Goal: Task Accomplishment & Management: Manage account settings

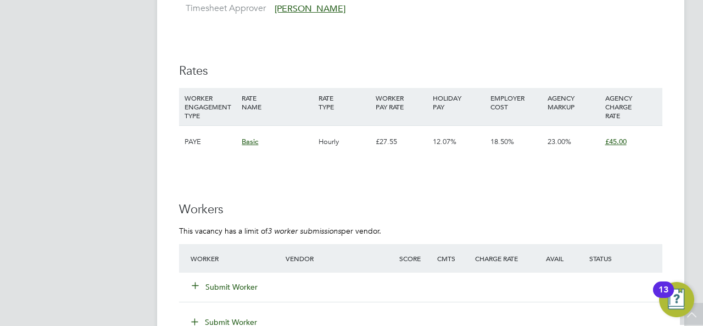
scroll to position [1923, 0]
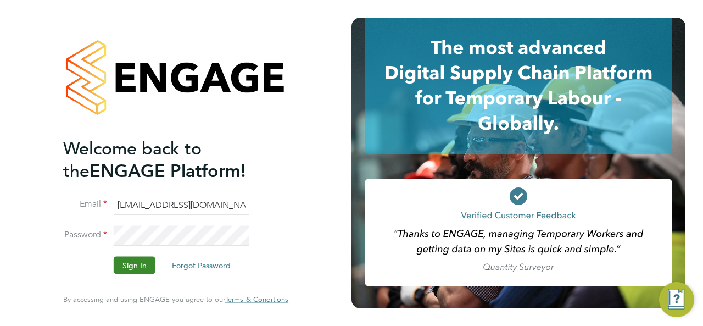
click at [136, 269] on button "Sign In" at bounding box center [135, 266] width 42 height 18
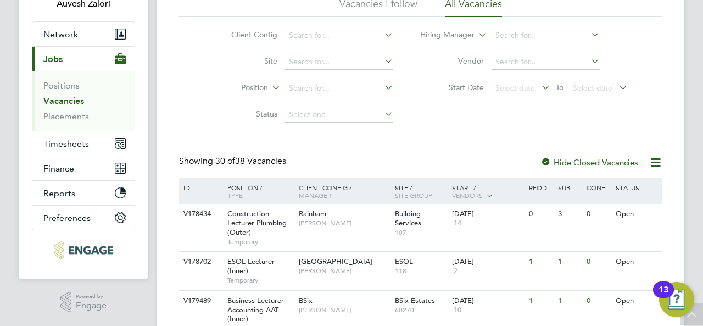
scroll to position [249, 0]
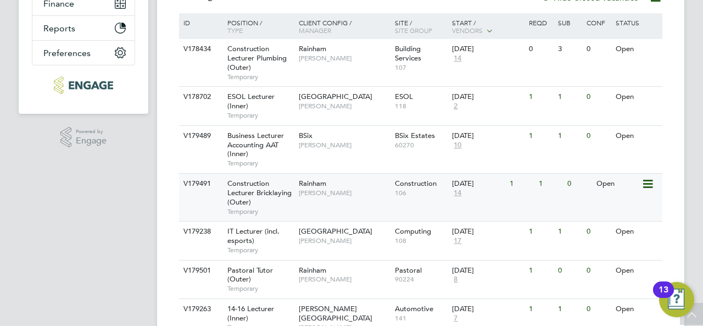
click at [260, 192] on span "Construction Lecturer Bricklaying (Outer)" at bounding box center [259, 193] width 64 height 28
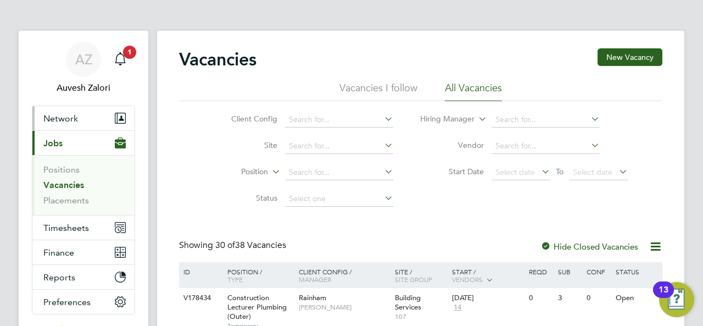
click at [70, 124] on button "Network" at bounding box center [83, 118] width 102 height 24
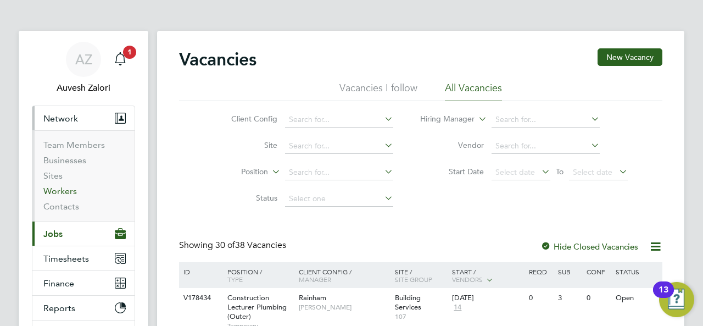
click at [60, 190] on link "Workers" at bounding box center [60, 191] width 34 height 10
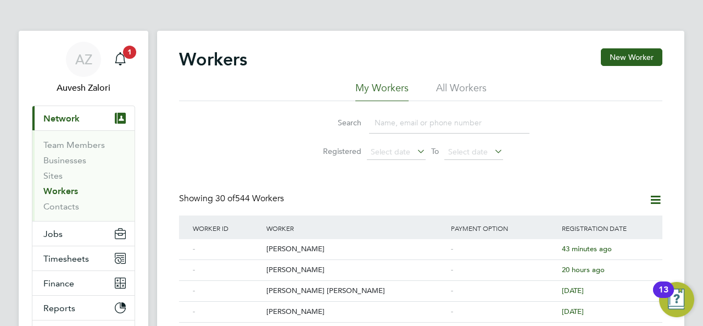
click at [456, 92] on li "All Workers" at bounding box center [461, 91] width 51 height 20
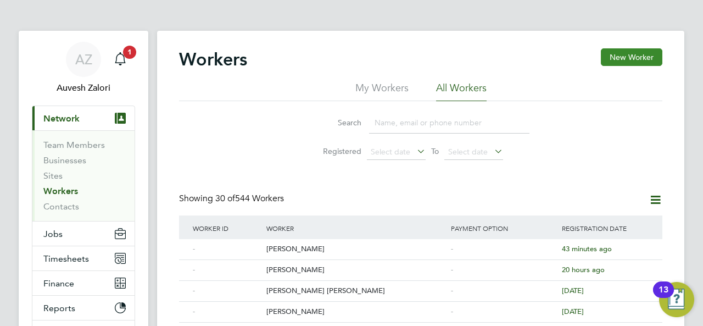
click at [605, 60] on button "New Worker" at bounding box center [632, 57] width 62 height 18
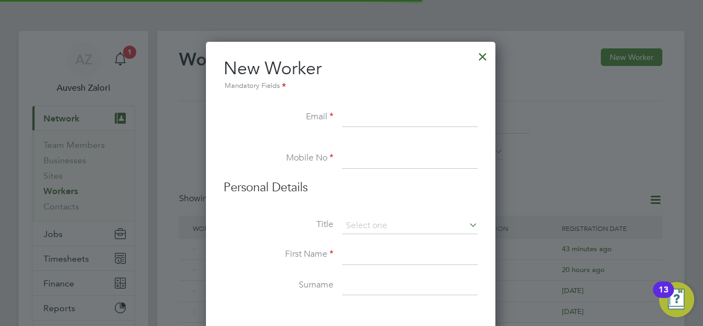
scroll to position [935, 291]
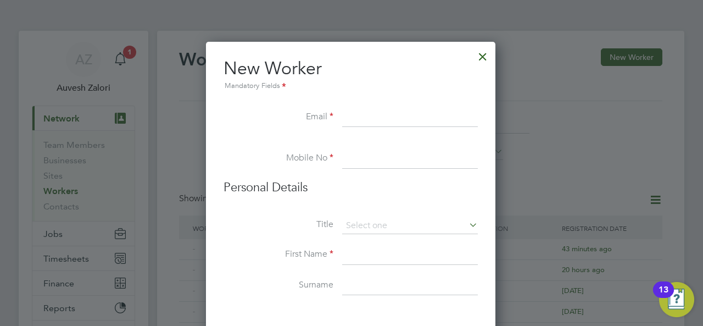
paste input "rapidlondon@msn.com"
type input "rapidlondon@msn.com"
click at [370, 151] on input at bounding box center [410, 159] width 136 height 20
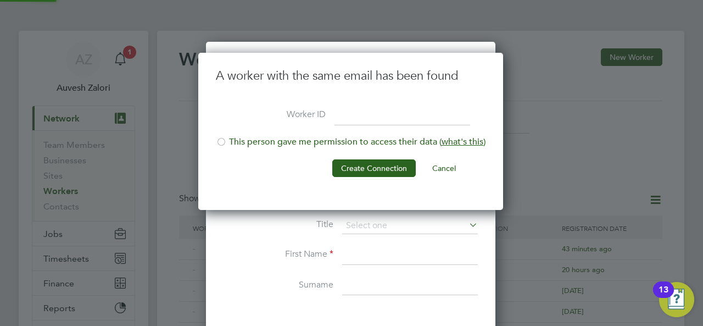
scroll to position [158, 307]
click at [223, 139] on div at bounding box center [221, 142] width 11 height 11
click at [356, 166] on button "Create Connection" at bounding box center [374, 168] width 84 height 18
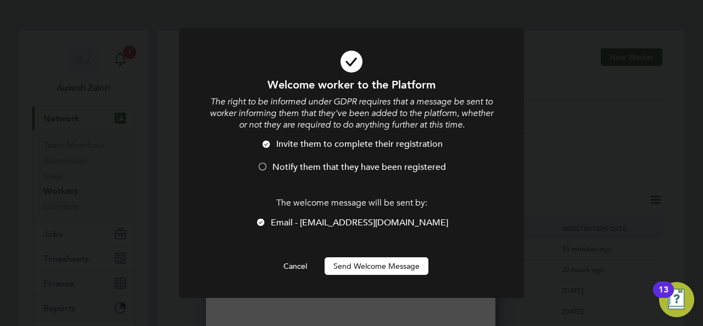
click at [264, 165] on div at bounding box center [262, 167] width 11 height 11
click at [368, 269] on button "Send Welcome Message" at bounding box center [377, 266] width 104 height 18
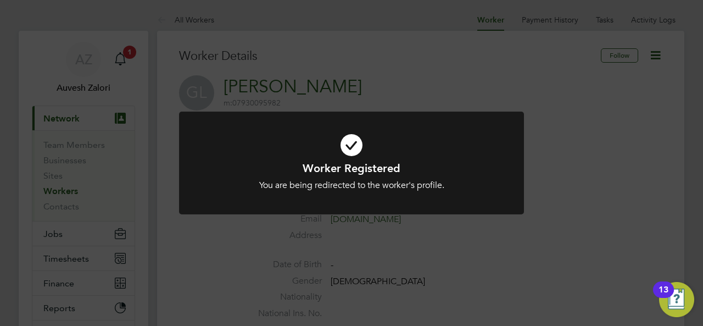
click at [356, 145] on icon at bounding box center [352, 145] width 286 height 43
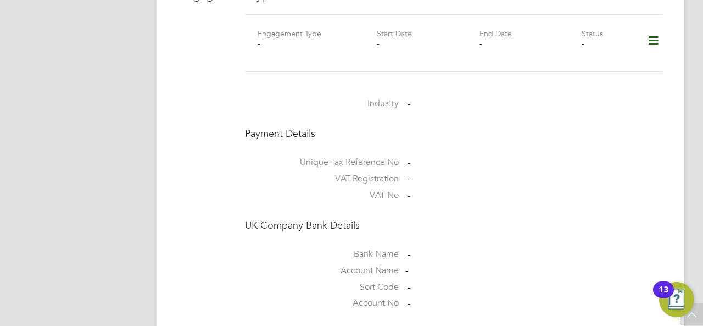
scroll to position [1009, 0]
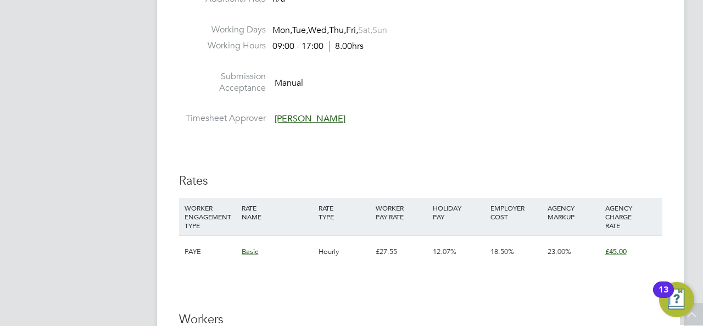
scroll to position [1923, 0]
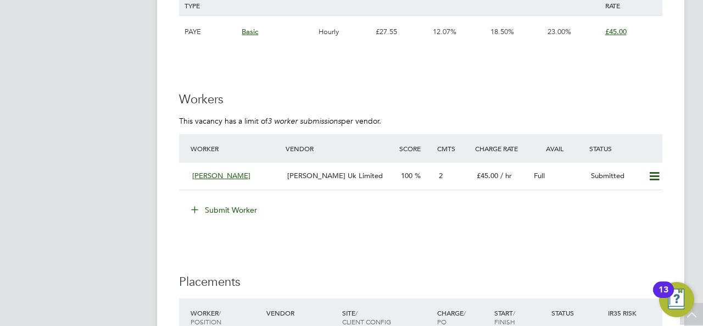
click at [213, 215] on button "Submit Worker" at bounding box center [224, 210] width 82 height 18
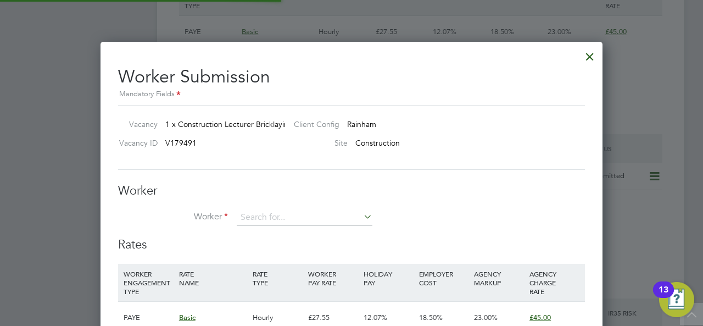
scroll to position [667, 503]
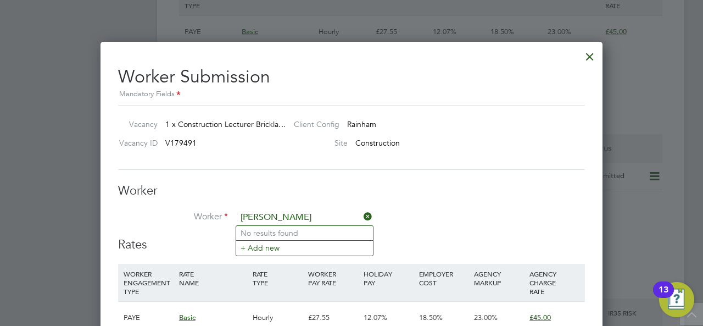
type input "[PERSON_NAME]"
click at [598, 51] on div at bounding box center [590, 54] width 20 height 20
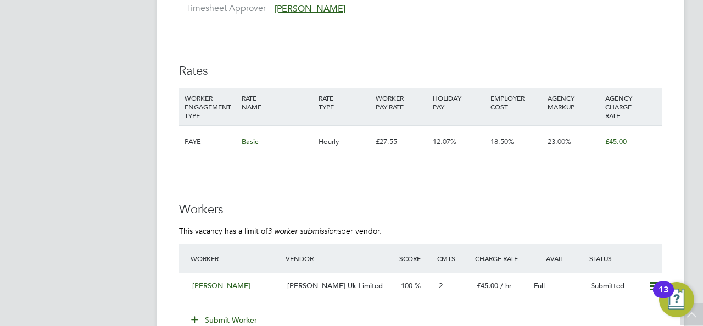
scroll to position [2033, 0]
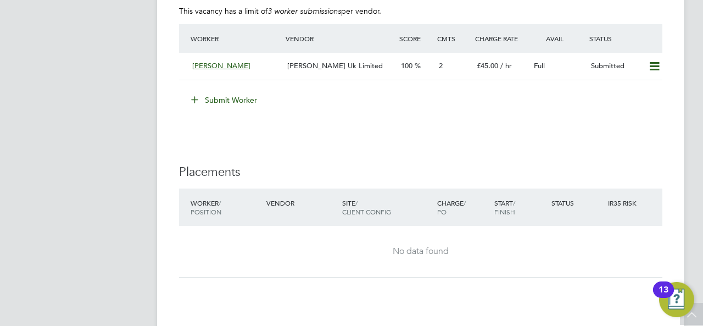
click at [218, 100] on button "Submit Worker" at bounding box center [224, 100] width 82 height 18
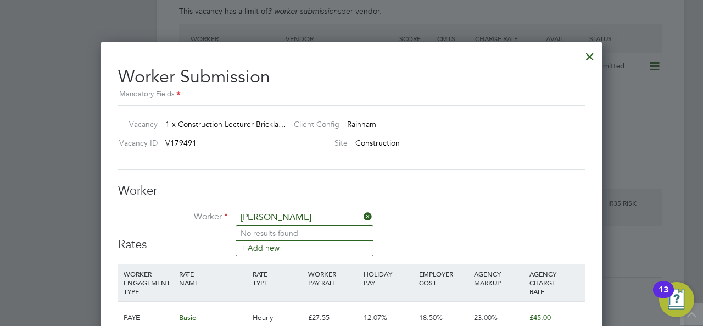
click at [295, 215] on input "Gerard" at bounding box center [305, 217] width 136 height 16
paste input "rapidlondon@msn.com"
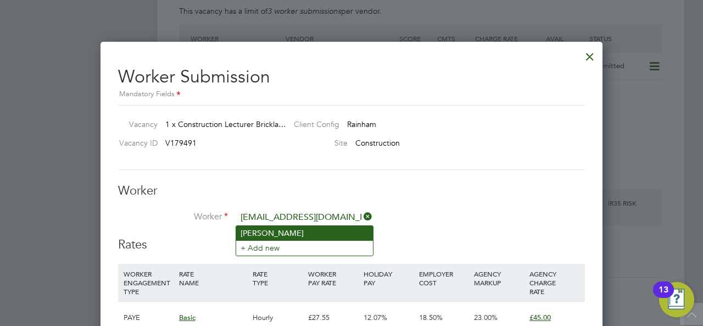
click at [290, 233] on li "Gerry Langan" at bounding box center [304, 233] width 137 height 14
type input "Gerry Langan"
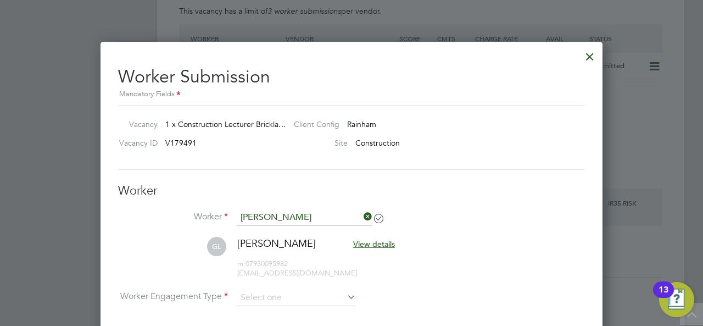
scroll to position [2143, 0]
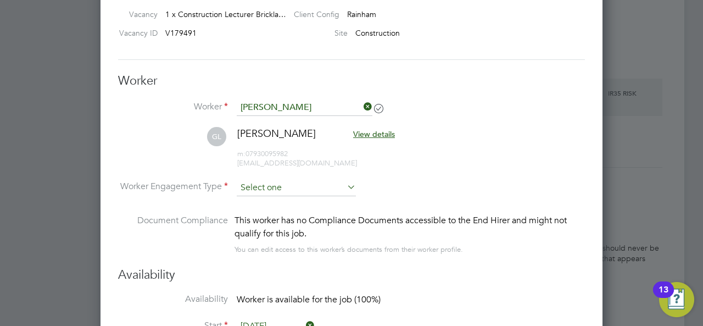
click at [264, 188] on input at bounding box center [296, 188] width 119 height 16
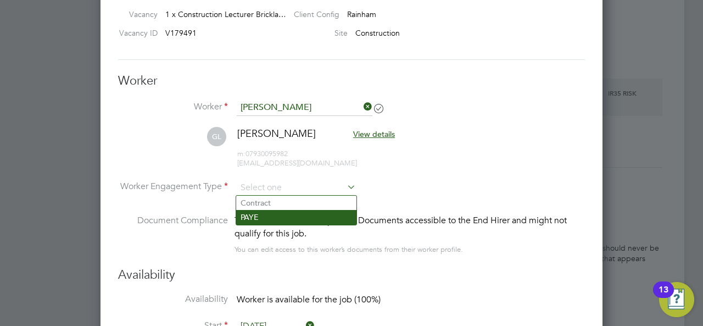
click at [259, 219] on li "PAYE" at bounding box center [296, 217] width 120 height 14
type input "PAYE"
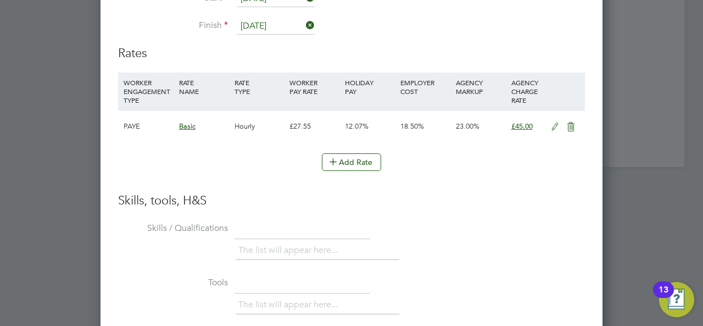
scroll to position [2690, 0]
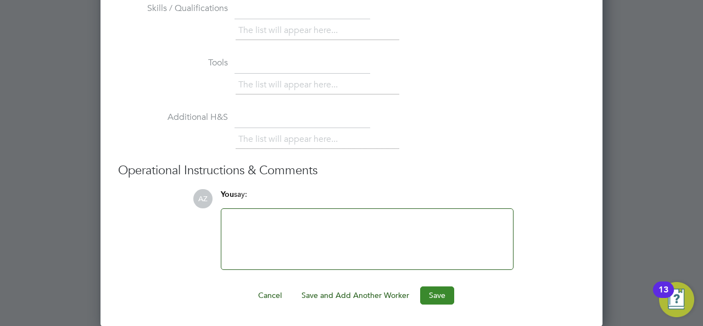
click at [430, 299] on button "Save" at bounding box center [437, 295] width 34 height 18
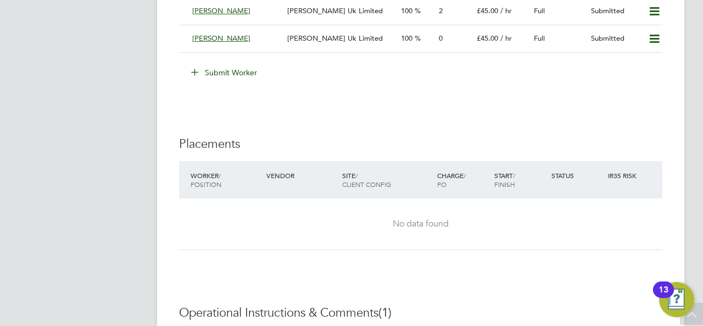
scroll to position [1978, 0]
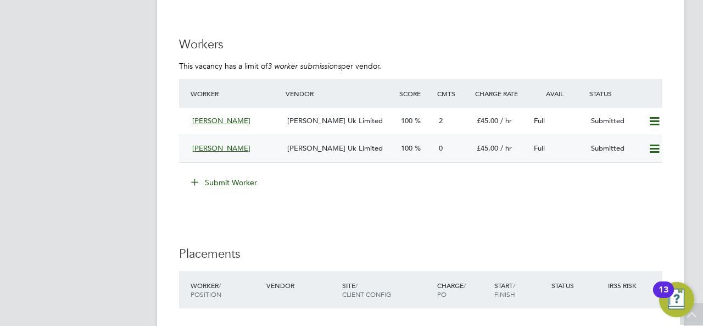
click at [228, 147] on span "Gerry Langan" at bounding box center [221, 147] width 58 height 9
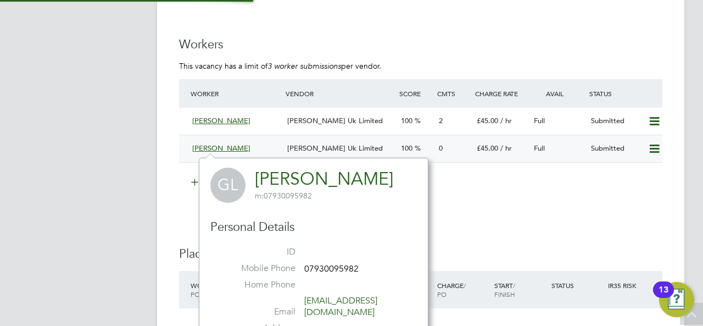
scroll to position [258, 230]
click at [256, 150] on div "Gerry Langan" at bounding box center [235, 149] width 95 height 18
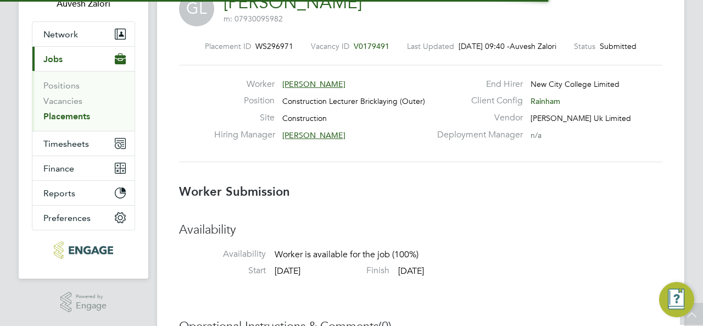
scroll to position [5, 5]
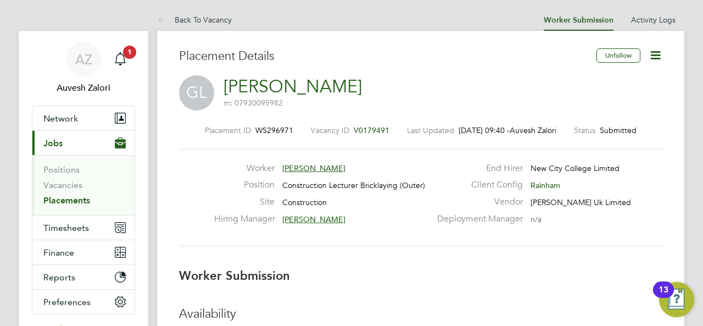
click at [257, 86] on link "Gerry Langan" at bounding box center [293, 86] width 138 height 21
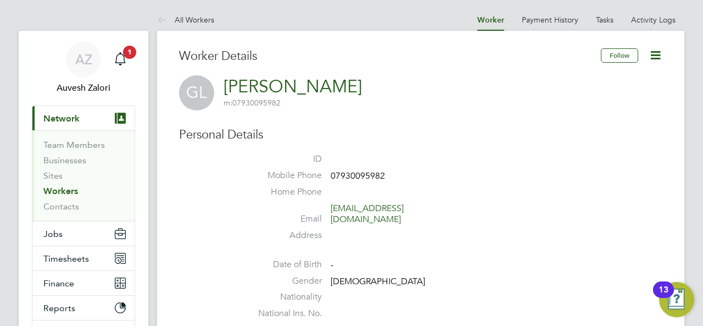
click at [659, 57] on icon at bounding box center [656, 55] width 14 height 14
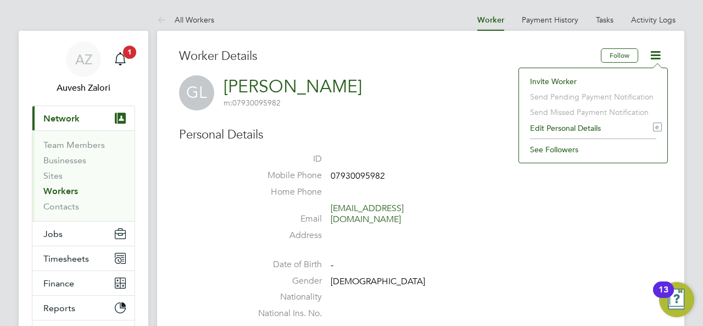
click at [549, 129] on li "Edit Personal Details e" at bounding box center [593, 127] width 137 height 15
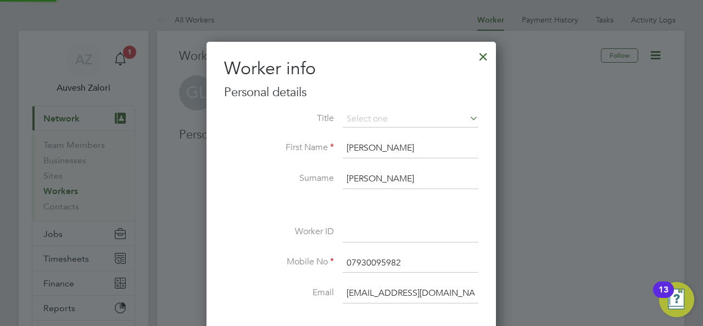
scroll to position [622, 291]
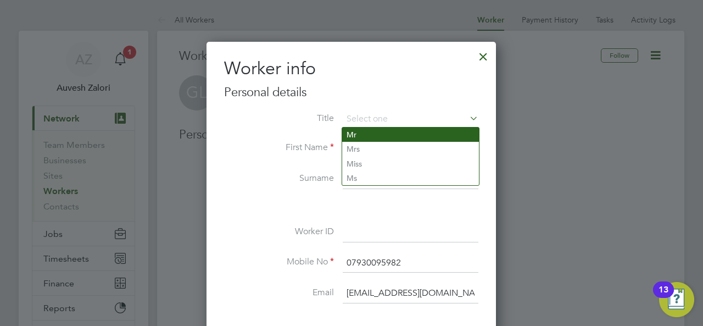
click at [354, 134] on li "Mr" at bounding box center [410, 134] width 137 height 14
type input "Mr"
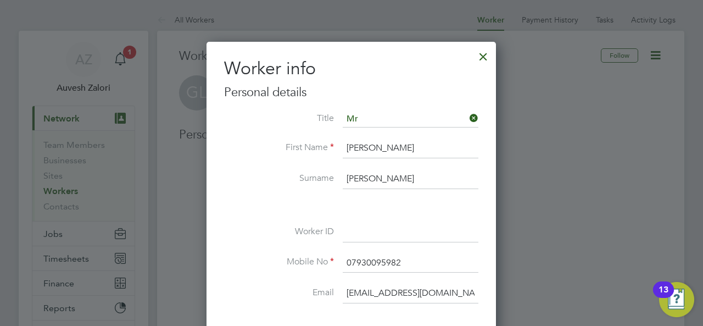
click at [357, 144] on input "Gerry" at bounding box center [411, 148] width 136 height 20
click at [377, 149] on input "Gerry" at bounding box center [411, 148] width 136 height 20
paste input "ard Langan"
click at [385, 150] on input "[PERSON_NAME]" at bounding box center [411, 148] width 136 height 20
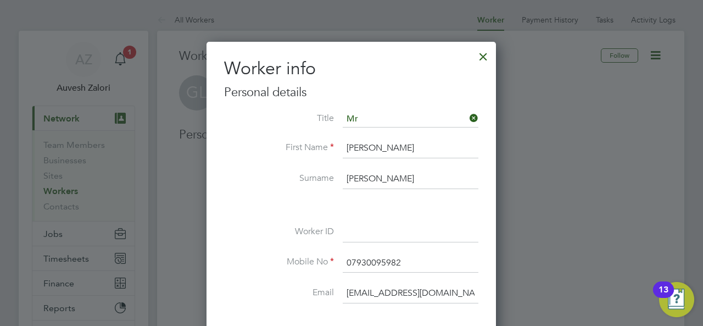
click at [385, 150] on input "[PERSON_NAME]" at bounding box center [411, 148] width 136 height 20
type input "Gerard"
click at [390, 182] on input "Langan" at bounding box center [411, 179] width 136 height 20
click at [264, 182] on label "Surname" at bounding box center [279, 179] width 110 height 12
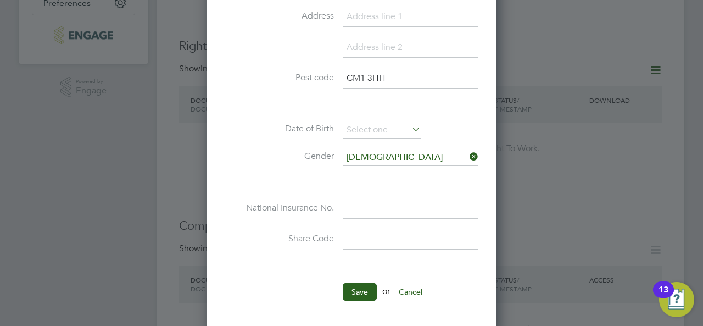
scroll to position [385, 0]
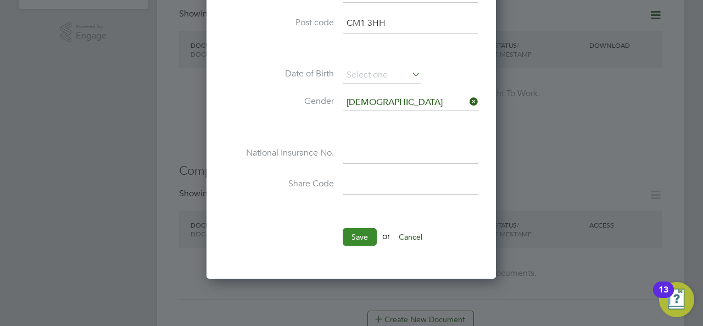
click at [354, 239] on button "Save" at bounding box center [360, 237] width 34 height 18
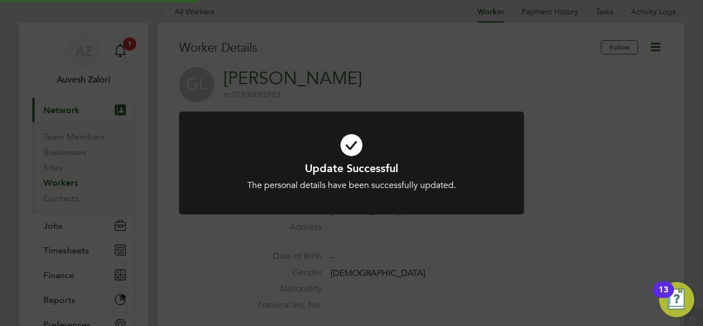
scroll to position [0, 0]
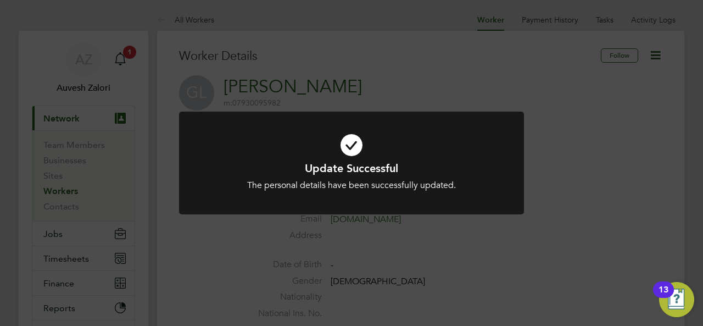
click at [351, 143] on icon at bounding box center [352, 145] width 286 height 43
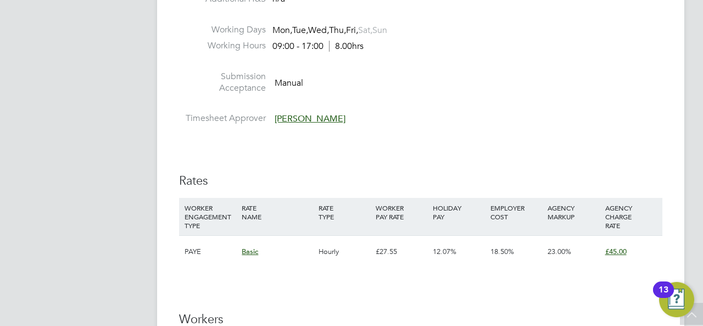
scroll to position [1923, 0]
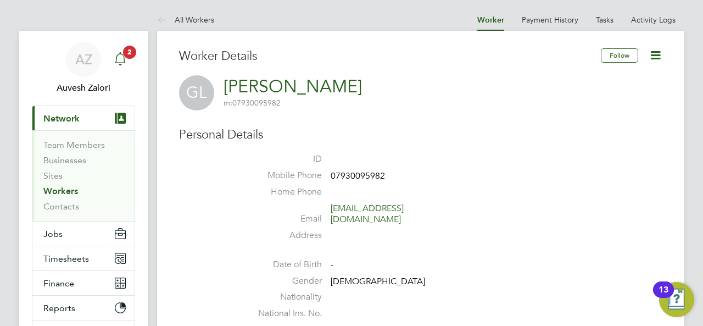
click at [124, 60] on icon "Main navigation" at bounding box center [120, 58] width 13 height 13
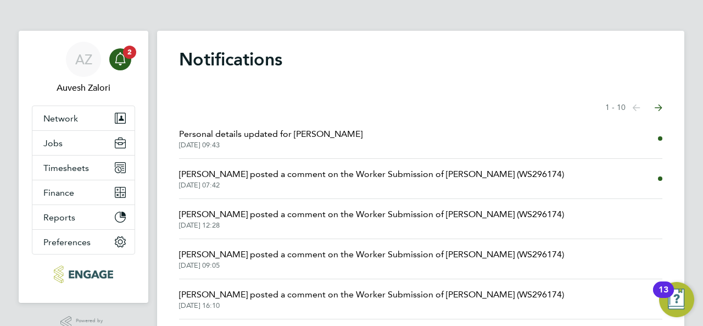
click at [241, 141] on span "[DATE] 09:43" at bounding box center [270, 145] width 183 height 9
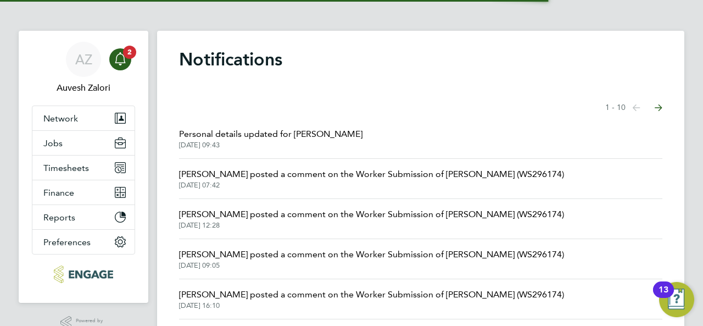
click at [219, 170] on span "[PERSON_NAME] posted a comment on the Worker Submission of [PERSON_NAME] (WS296…" at bounding box center [371, 174] width 385 height 13
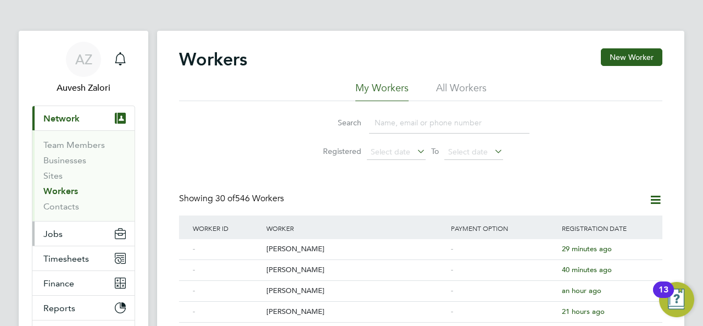
click at [68, 239] on button "Jobs" at bounding box center [83, 233] width 102 height 24
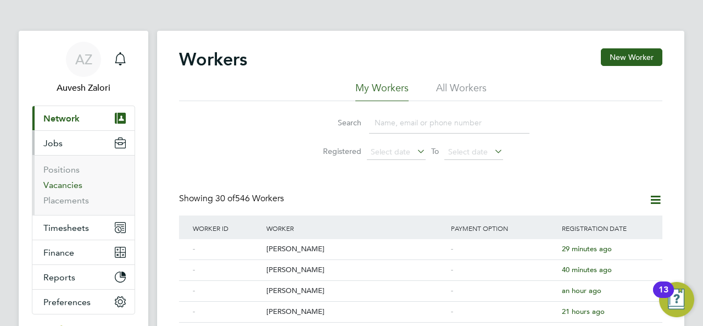
click at [70, 183] on link "Vacancies" at bounding box center [62, 185] width 39 height 10
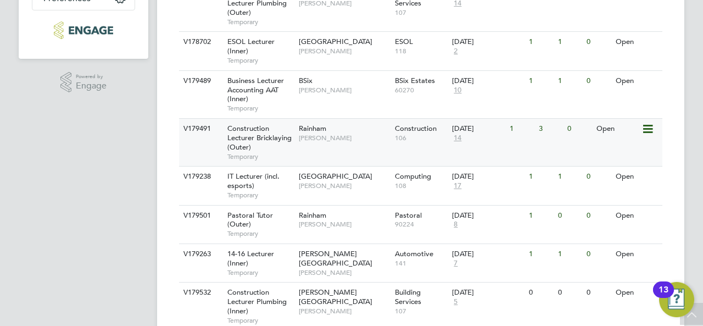
click at [257, 132] on span "Construction Lecturer Bricklaying (Outer)" at bounding box center [259, 138] width 64 height 28
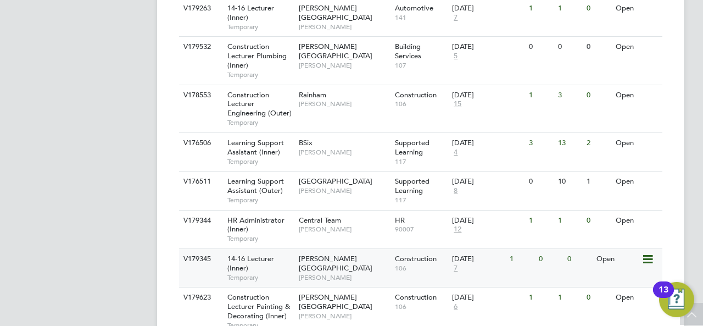
scroll to position [659, 0]
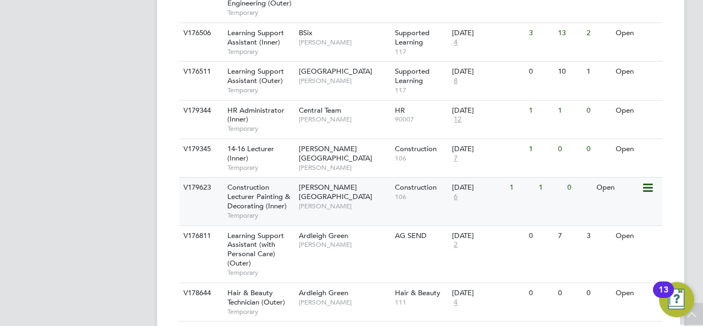
click at [252, 197] on span "Construction Lecturer Painting & Decorating (Inner)" at bounding box center [258, 196] width 63 height 28
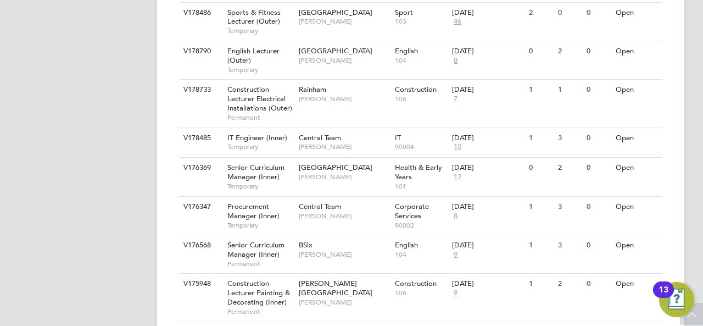
scroll to position [1306, 0]
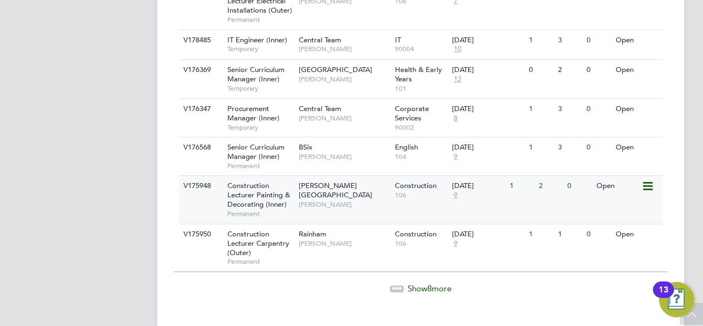
click at [260, 181] on span "Construction Lecturer Painting & Decorating (Inner)" at bounding box center [258, 195] width 63 height 28
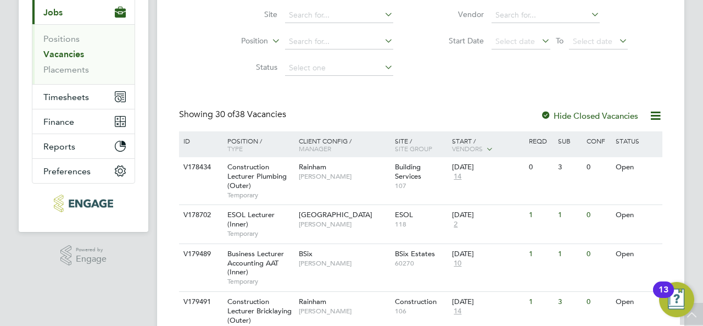
scroll to position [460, 0]
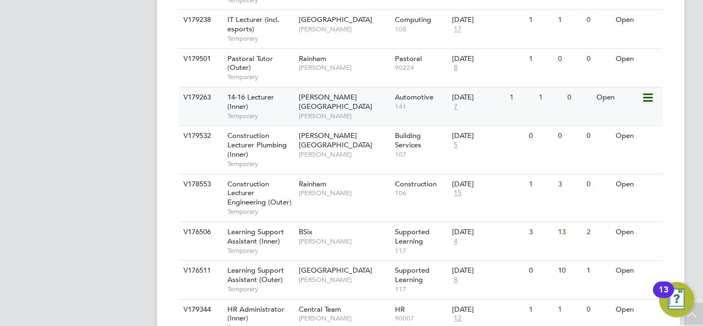
click at [241, 96] on span "14-16 Lecturer (Inner)" at bounding box center [250, 101] width 47 height 19
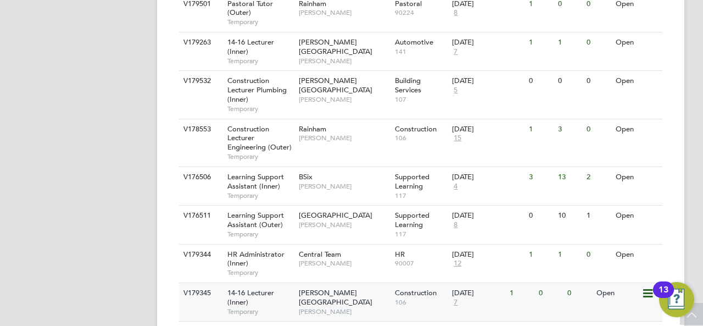
scroll to position [570, 0]
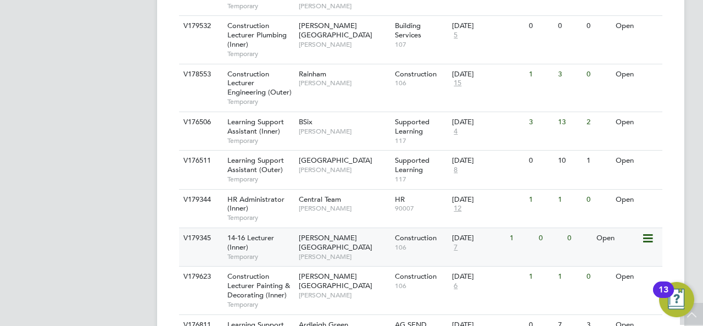
click at [259, 241] on span "14-16 Lecturer (Inner)" at bounding box center [250, 242] width 47 height 19
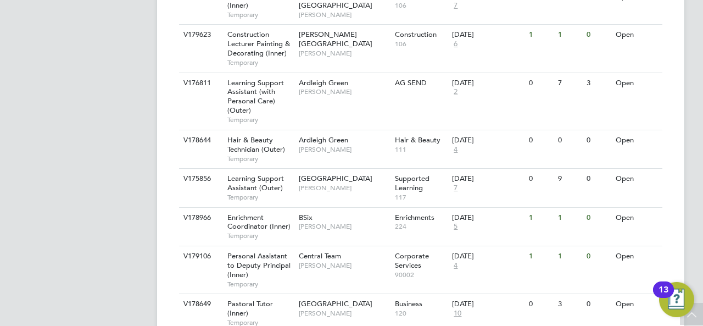
scroll to position [702, 0]
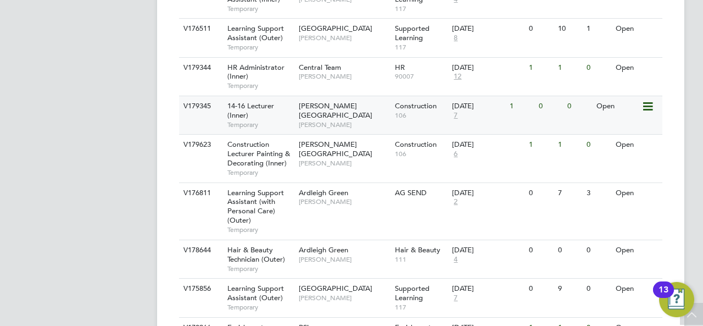
click at [251, 106] on span "14-16 Lecturer (Inner)" at bounding box center [250, 110] width 47 height 19
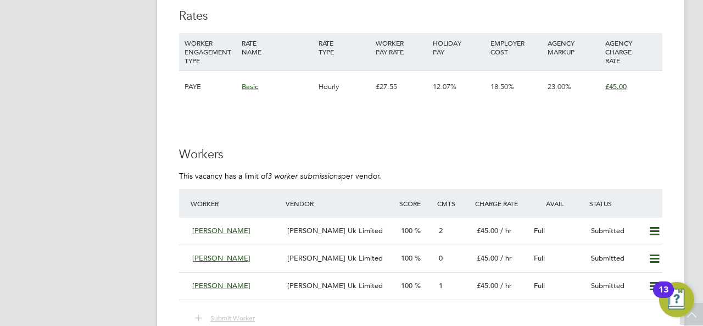
scroll to position [1923, 0]
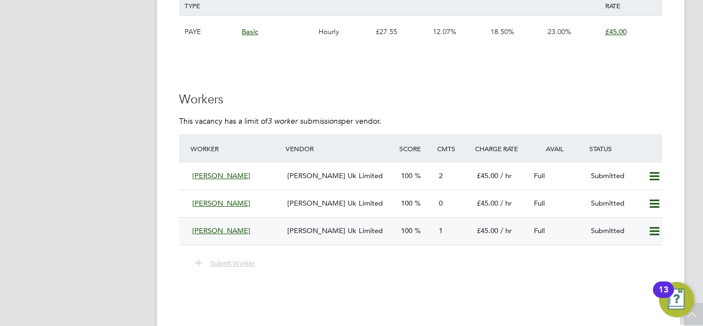
click at [262, 225] on div "[PERSON_NAME]" at bounding box center [235, 231] width 95 height 18
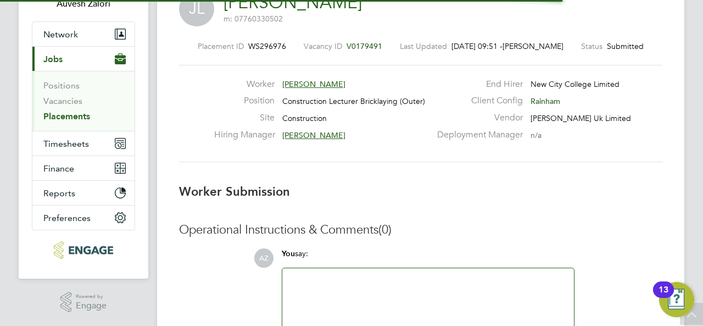
scroll to position [5, 5]
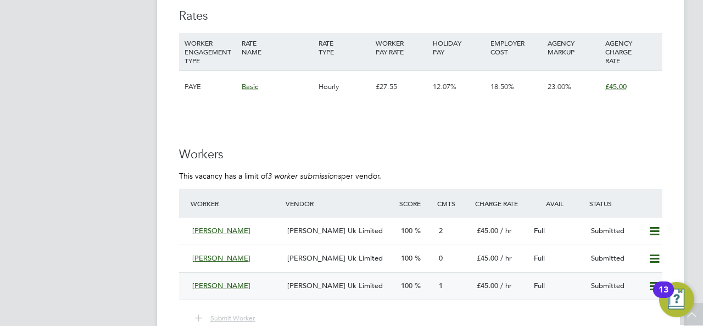
click at [255, 287] on div "[PERSON_NAME]" at bounding box center [235, 286] width 95 height 18
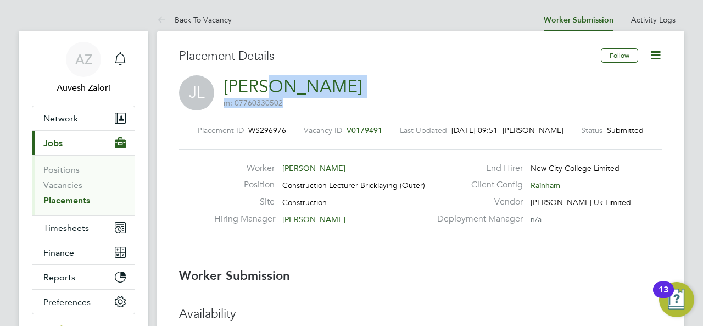
drag, startPoint x: 336, startPoint y: 85, endPoint x: 274, endPoint y: 89, distance: 62.7
click at [274, 89] on div "JL James Lamb m: 07760330502" at bounding box center [420, 93] width 483 height 37
click at [240, 149] on div "Worker James Lamb Position Construction Lecturer Bricklaying (Outer) Site Const…" at bounding box center [420, 197] width 483 height 97
drag, startPoint x: 223, startPoint y: 80, endPoint x: 317, endPoint y: 87, distance: 94.3
click at [317, 87] on div "JL James Lamb m: 07760330502" at bounding box center [420, 93] width 483 height 37
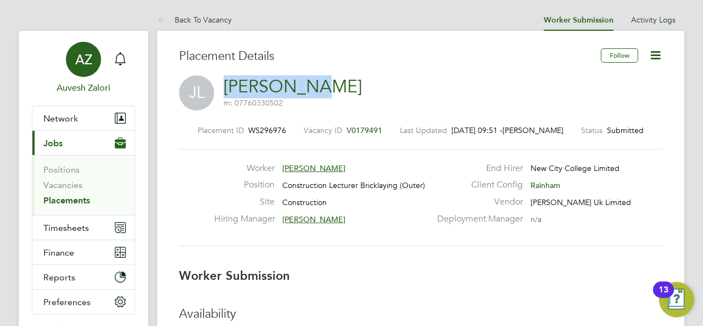
copy link "[PERSON_NAME]"
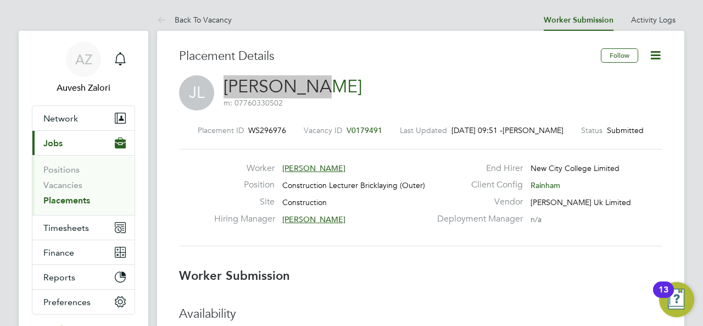
click at [259, 91] on link "[PERSON_NAME]" at bounding box center [293, 86] width 138 height 21
click at [358, 60] on h3 "Placement Details" at bounding box center [386, 56] width 414 height 16
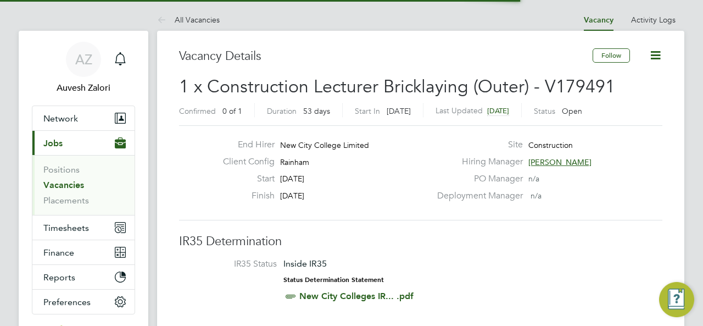
scroll to position [32, 77]
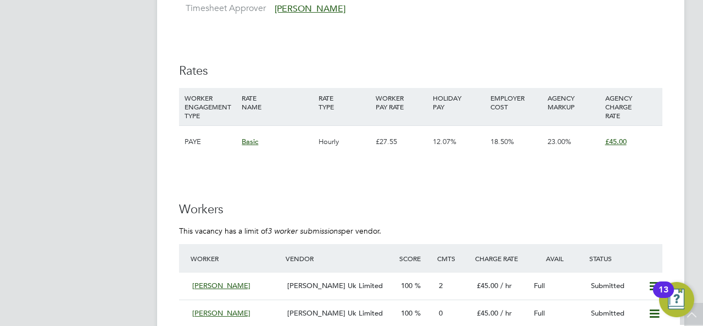
scroll to position [1978, 0]
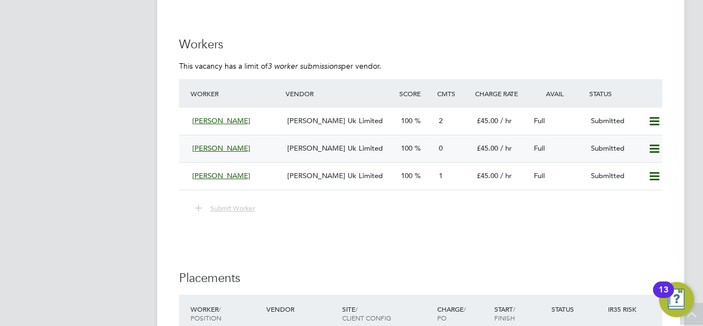
click at [652, 147] on icon at bounding box center [655, 148] width 14 height 9
click at [644, 168] on li "Remove" at bounding box center [639, 171] width 42 height 15
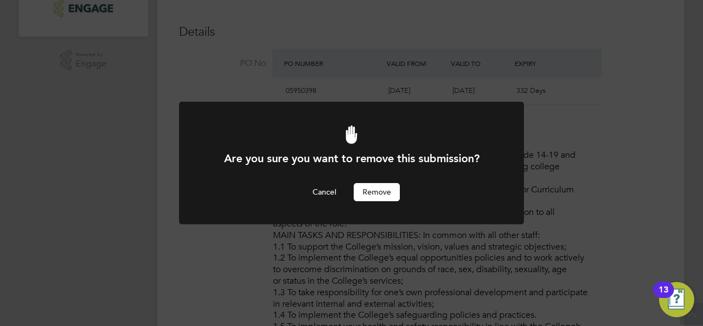
click at [381, 190] on button "Remove" at bounding box center [377, 192] width 46 height 18
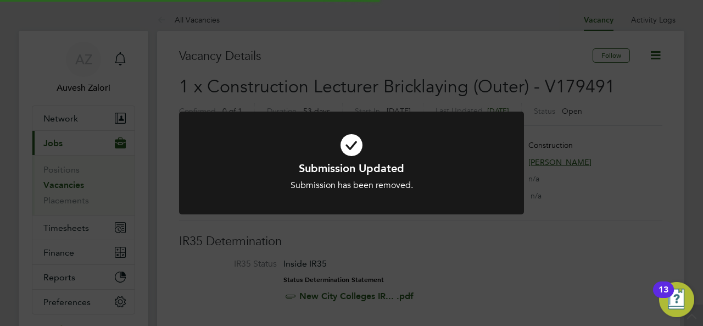
scroll to position [32, 77]
click at [337, 110] on div "Submission Updated Submission has been removed. Cancel Okay" at bounding box center [351, 163] width 703 height 326
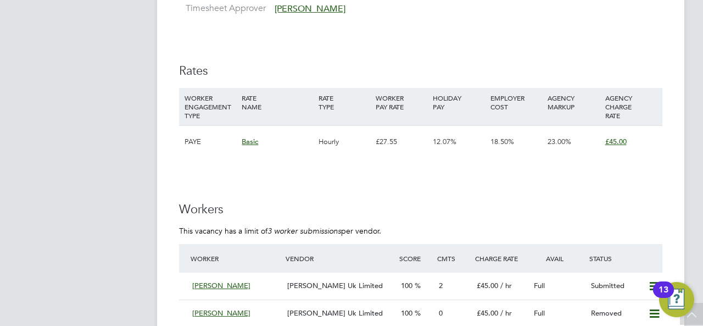
scroll to position [1978, 0]
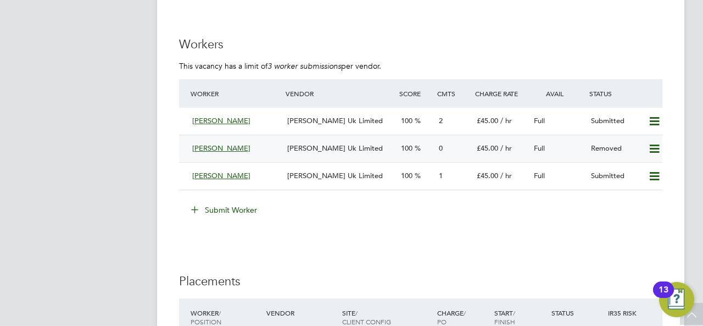
click at [650, 147] on icon at bounding box center [655, 148] width 14 height 9
click at [583, 216] on div "Submit Worker" at bounding box center [422, 210] width 479 height 18
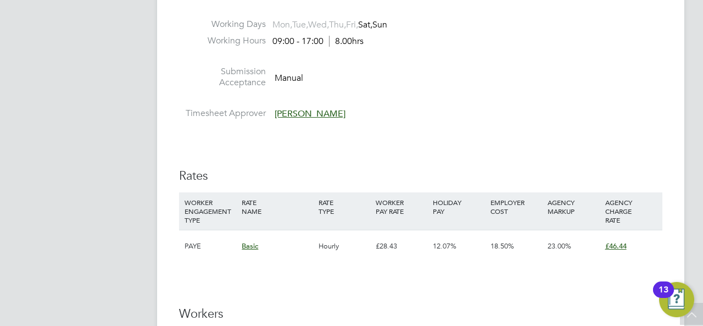
scroll to position [2088, 0]
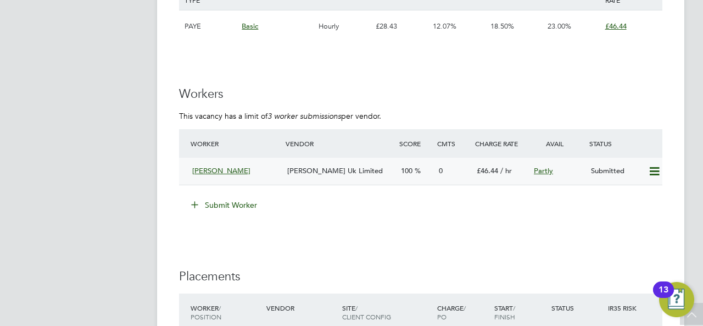
click at [264, 168] on div "Jason Mitchell" at bounding box center [235, 171] width 95 height 18
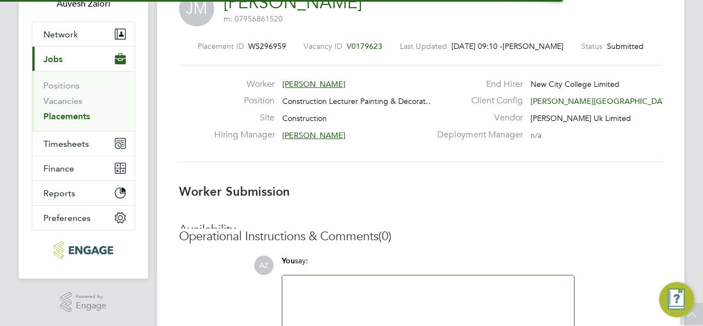
scroll to position [5, 5]
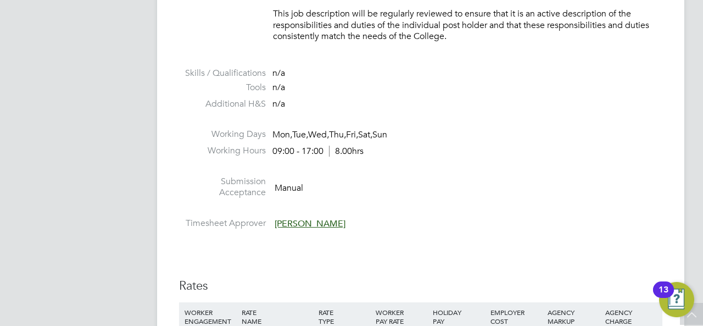
scroll to position [2033, 0]
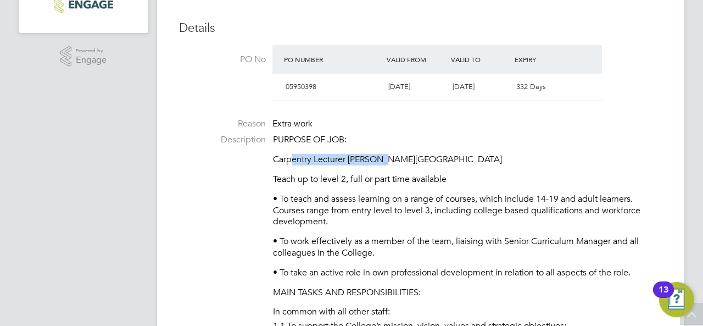
drag, startPoint x: 291, startPoint y: 162, endPoint x: 387, endPoint y: 164, distance: 96.2
click at [387, 164] on p "Carpentry Lecturer Hackney Campus" at bounding box center [468, 160] width 390 height 12
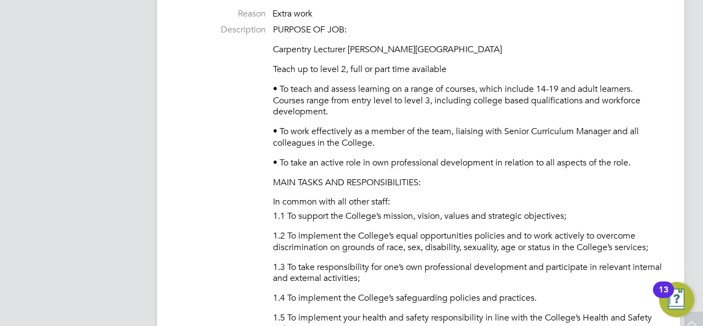
scroll to position [494, 0]
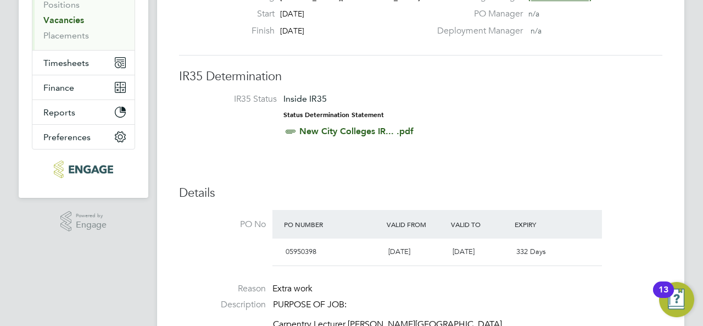
scroll to position [220, 0]
